Goal: Check status: Check status

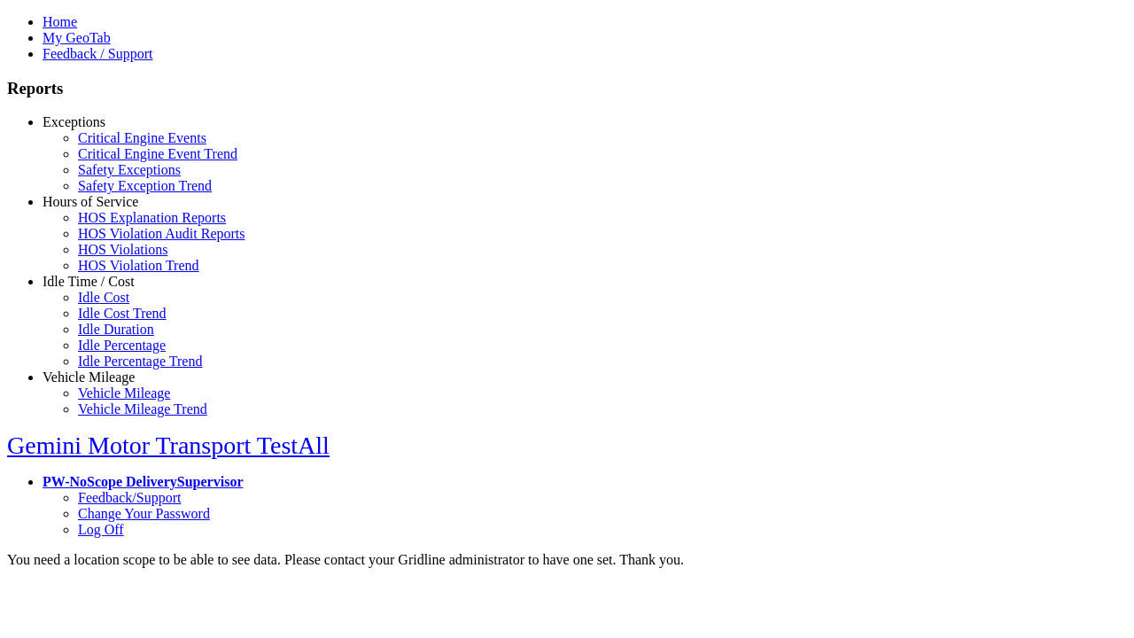
click at [102, 129] on link "Exceptions" at bounding box center [74, 121] width 63 height 15
click at [115, 145] on link "Critical Engine Events" at bounding box center [142, 137] width 128 height 15
type input "*********"
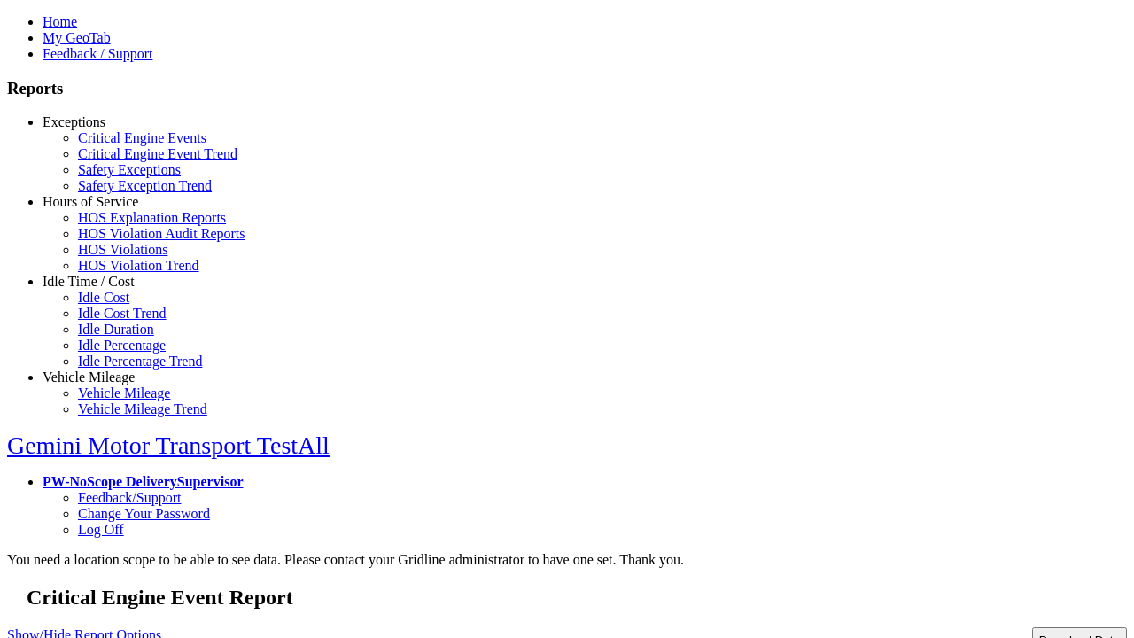
type input "**********"
